Goal: Task Accomplishment & Management: Complete application form

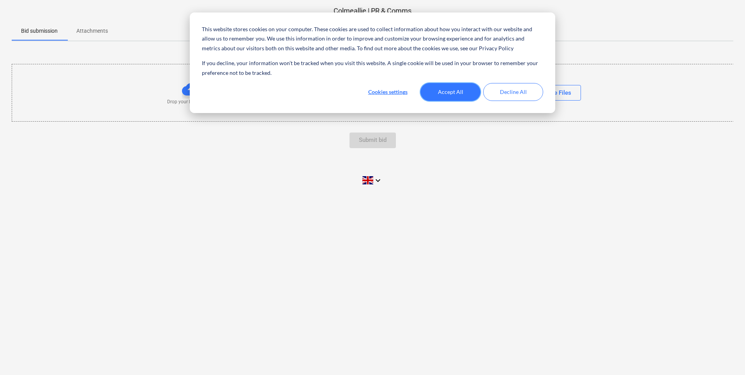
click at [446, 86] on button "Accept All" at bounding box center [450, 92] width 60 height 18
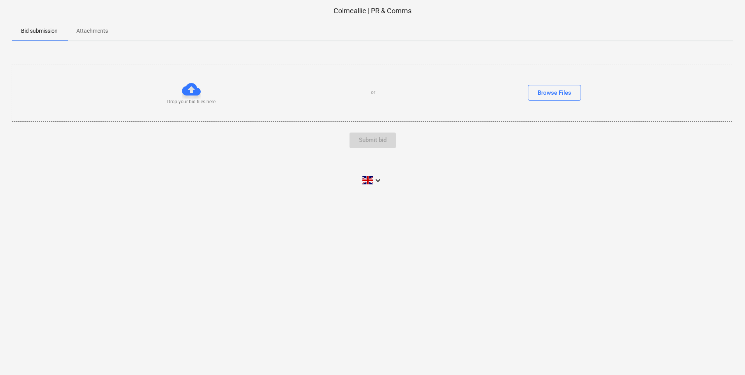
click at [98, 33] on p "Attachments" at bounding box center [92, 31] width 32 height 8
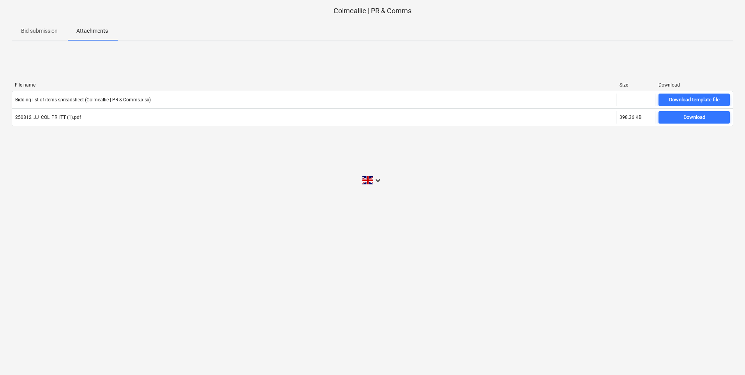
click at [56, 30] on p "Bid submission" at bounding box center [39, 31] width 37 height 8
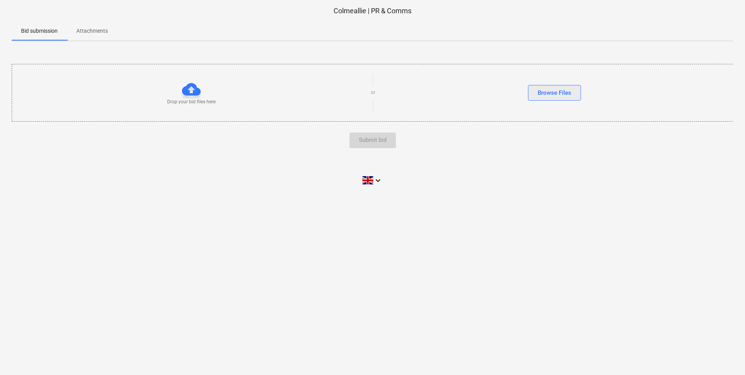
click at [559, 95] on div "Browse Files" at bounding box center [553, 93] width 33 height 10
click at [95, 28] on p "Attachments" at bounding box center [92, 31] width 32 height 8
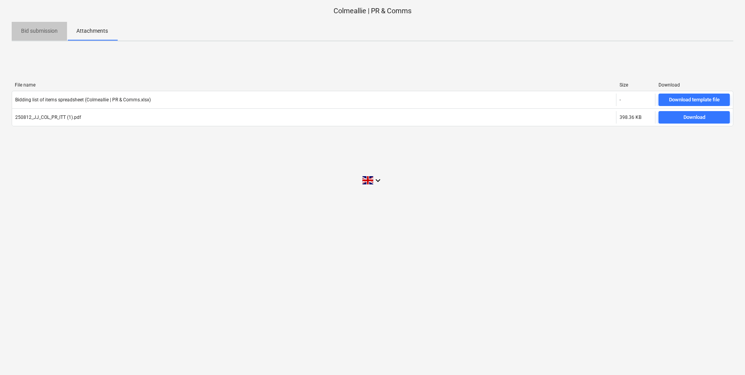
click at [49, 35] on p "Bid submission" at bounding box center [39, 31] width 37 height 8
